Goal: Book appointment/travel/reservation

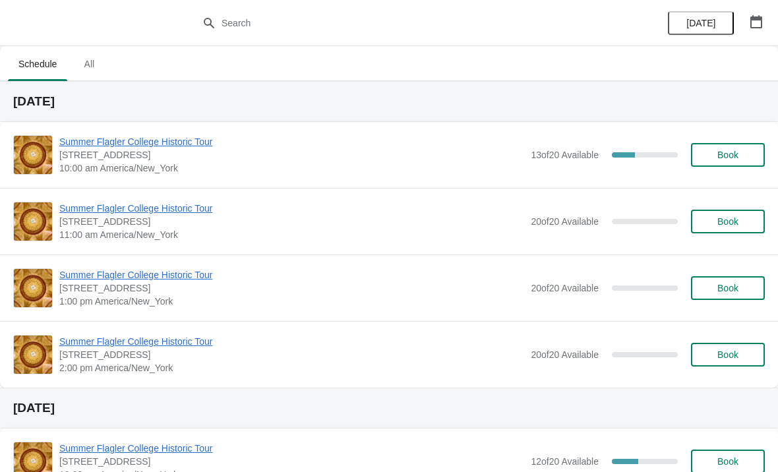
click at [99, 146] on span "Summer Flagler College Historic Tour" at bounding box center [291, 141] width 465 height 13
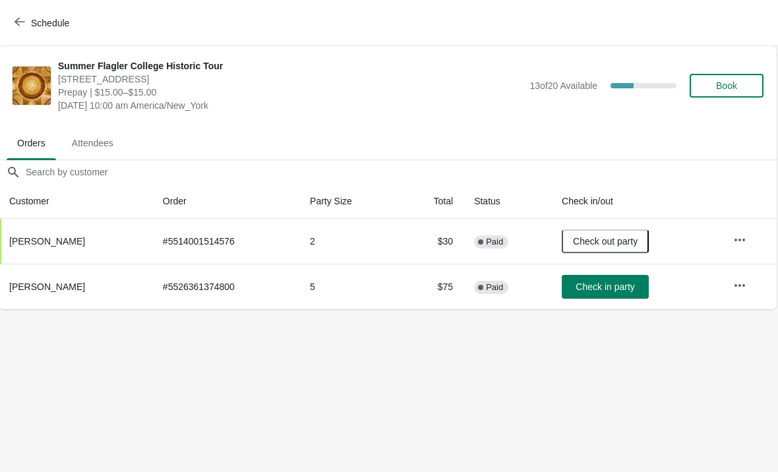
scroll to position [0, 1]
click at [28, 34] on button "Schedule" at bounding box center [43, 23] width 73 height 24
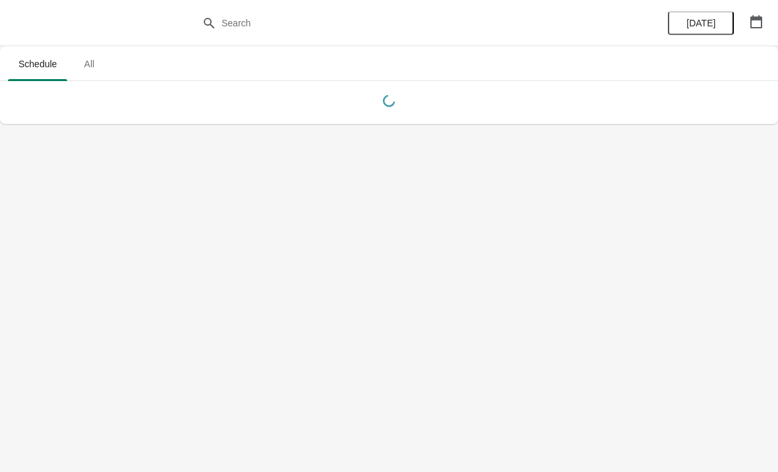
scroll to position [0, 0]
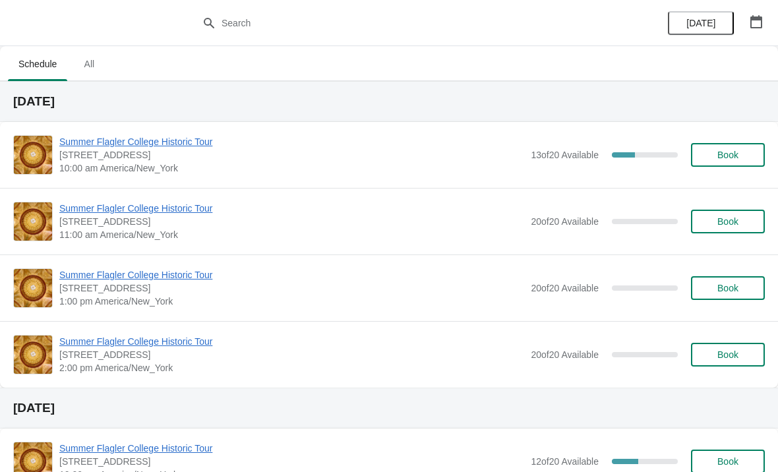
click at [716, 154] on span "Book" at bounding box center [727, 155] width 50 height 11
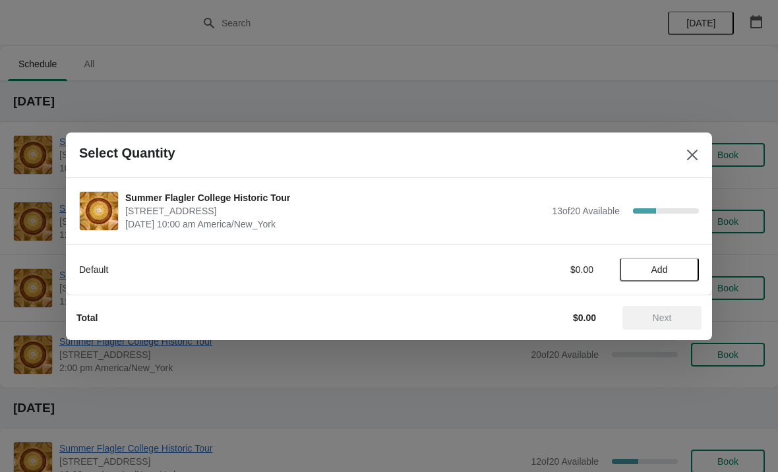
click at [664, 268] on span "Add" at bounding box center [659, 269] width 16 height 11
click at [679, 270] on icon at bounding box center [682, 269] width 14 height 14
click at [671, 318] on span "Next" at bounding box center [661, 317] width 19 height 11
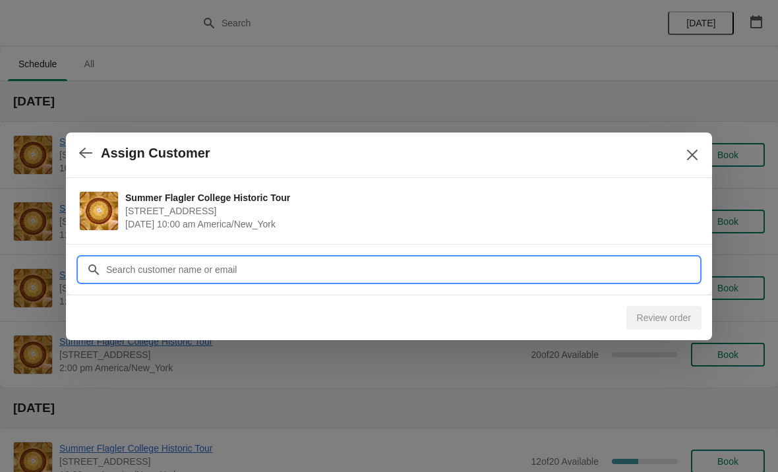
click at [636, 270] on input "Customer" at bounding box center [401, 270] width 593 height 24
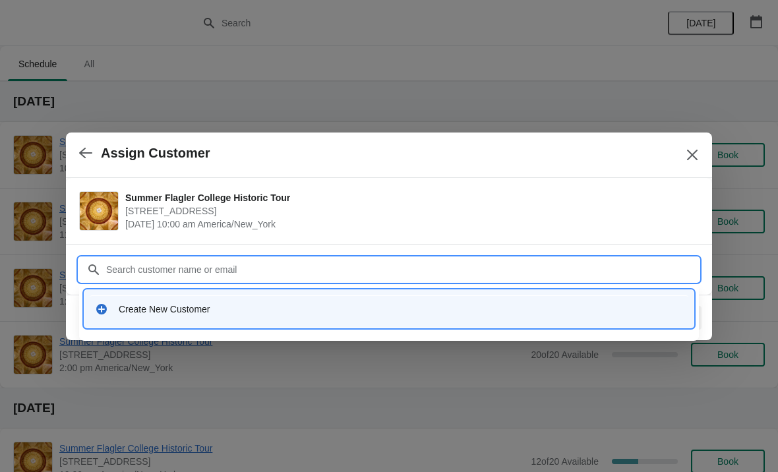
click at [310, 299] on div "Create New Customer" at bounding box center [389, 308] width 598 height 27
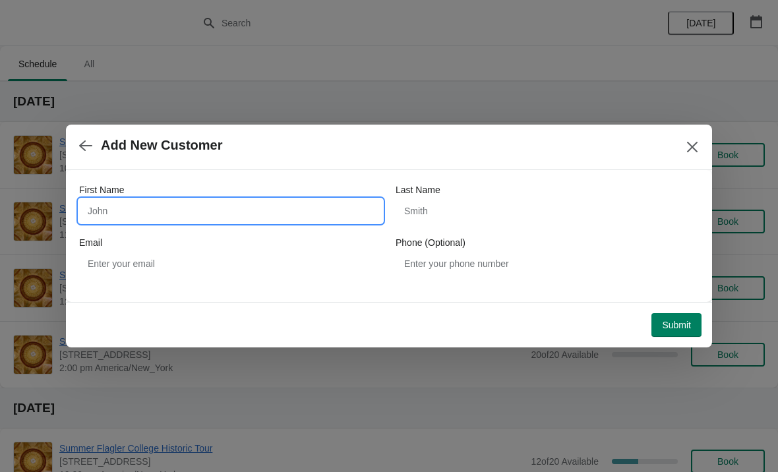
click at [296, 221] on input "First Name" at bounding box center [230, 211] width 303 height 24
type input "Serene"
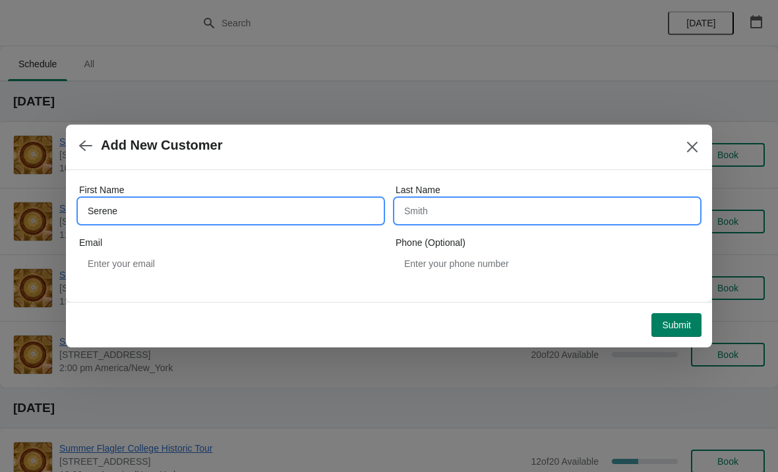
click at [544, 206] on input "Last Name" at bounding box center [546, 211] width 303 height 24
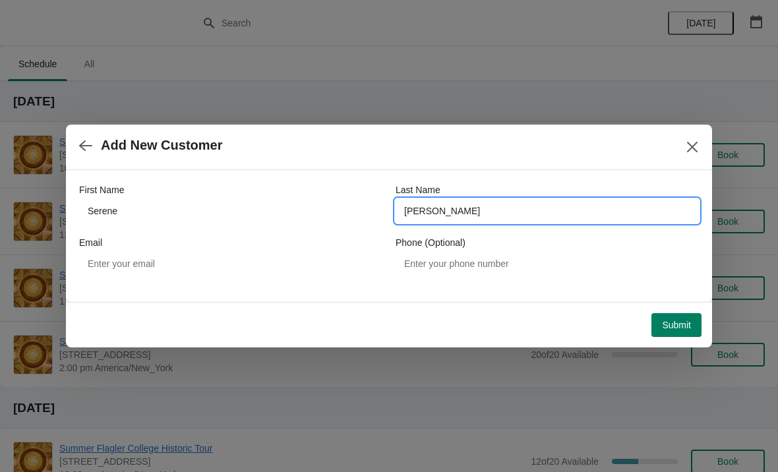
type input "Roulo"
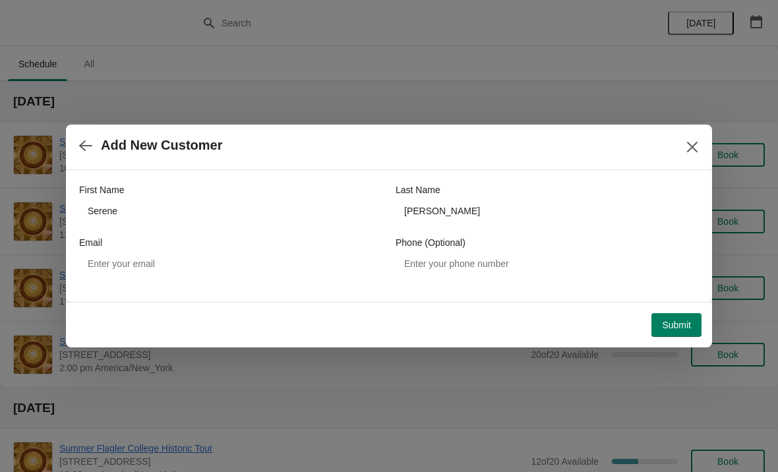
click at [683, 318] on button "Submit" at bounding box center [676, 325] width 50 height 24
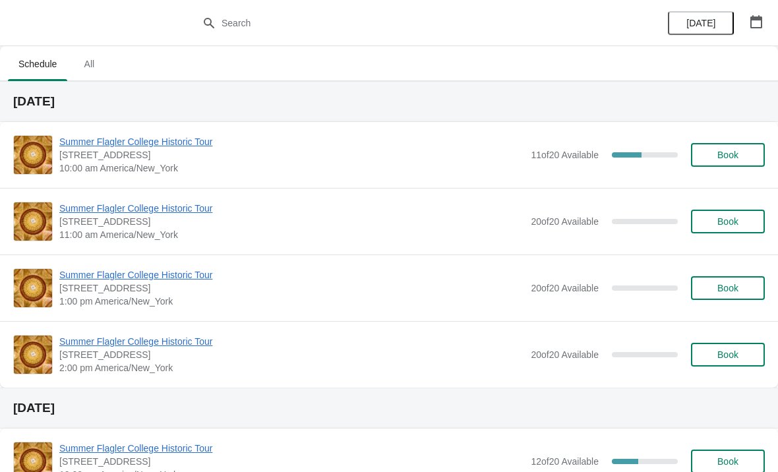
click at [743, 147] on button "Book" at bounding box center [728, 155] width 74 height 24
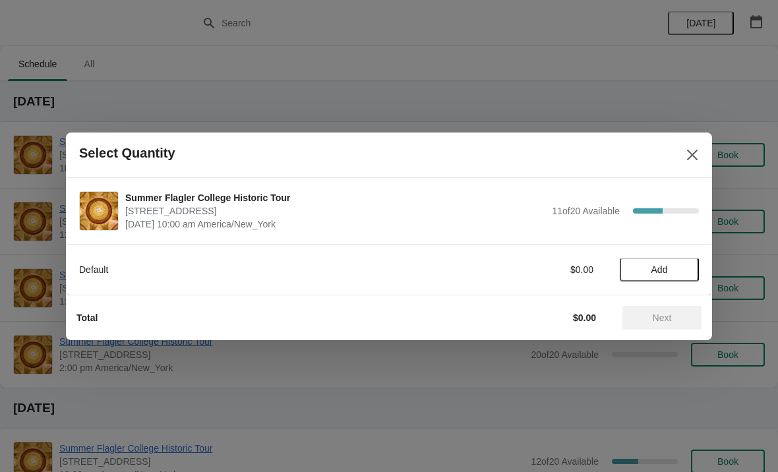
click at [666, 267] on span "Add" at bounding box center [659, 269] width 16 height 11
click at [671, 313] on span "Next" at bounding box center [661, 317] width 19 height 11
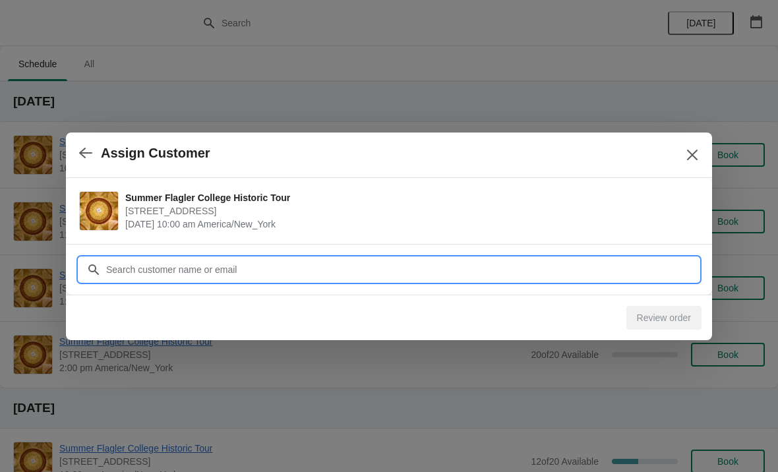
click at [596, 266] on input "Customer" at bounding box center [401, 270] width 593 height 24
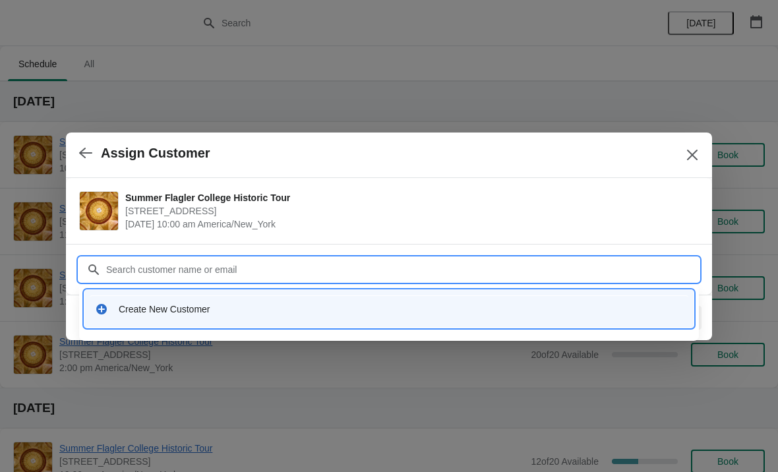
click at [381, 321] on div "Create New Customer" at bounding box center [389, 308] width 598 height 27
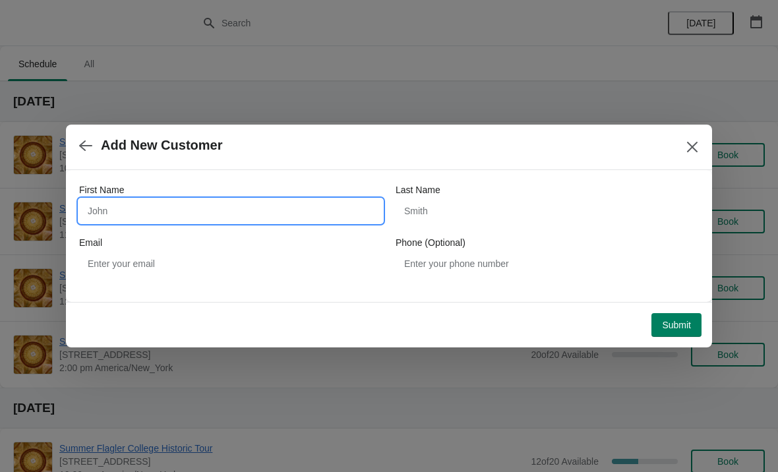
click at [275, 201] on input "First Name" at bounding box center [230, 211] width 303 height 24
type input "Tammy"
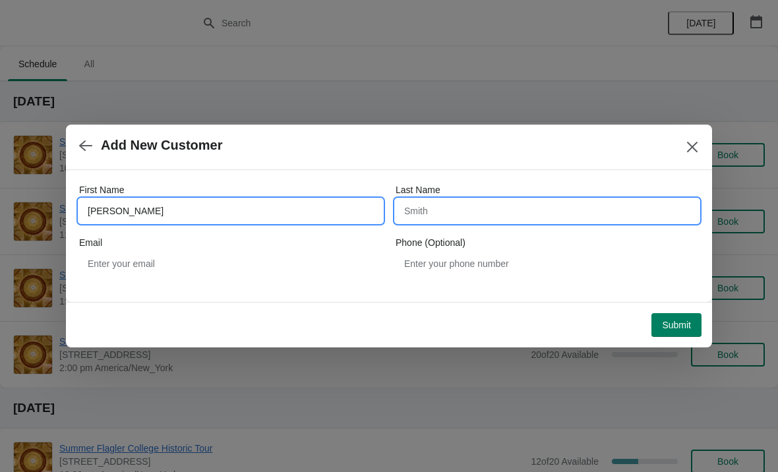
click at [534, 209] on input "Last Name" at bounding box center [546, 211] width 303 height 24
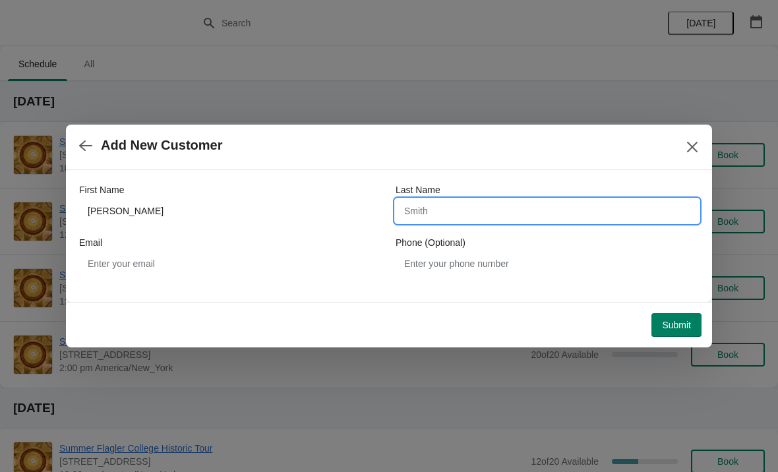
type input "O"
type input "Roulo"
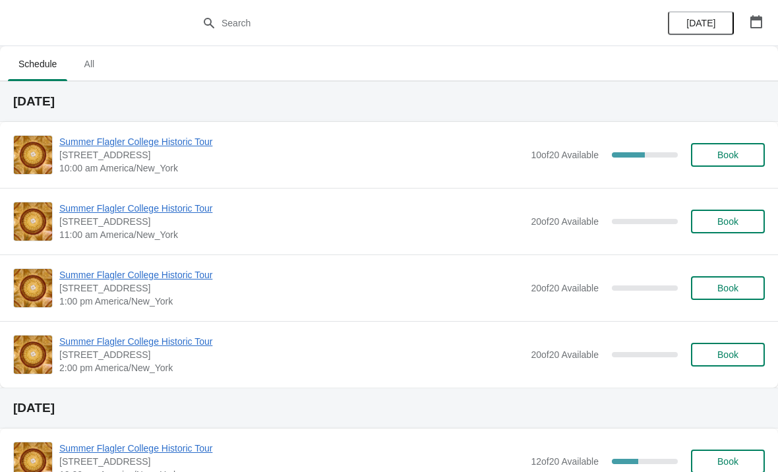
click at [130, 156] on span "[STREET_ADDRESS]" at bounding box center [291, 154] width 465 height 13
click at [97, 143] on span "Summer Flagler College Historic Tour" at bounding box center [291, 141] width 465 height 13
